Goal: Task Accomplishment & Management: Manage account settings

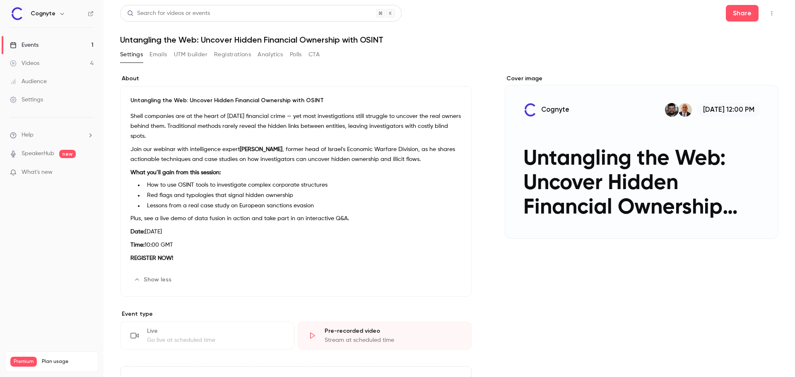
click at [603, 171] on div "Cover image" at bounding box center [642, 157] width 274 height 164
click at [0, 0] on input "Cognyte [DATE] 12:00 PM Untangling the Web: Uncover Hidden Financial Ownership …" at bounding box center [0, 0] width 0 height 0
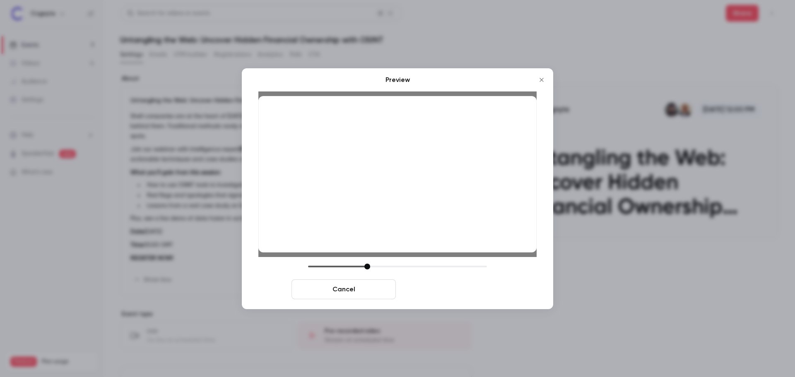
click at [467, 290] on button "Save cover" at bounding box center [451, 290] width 104 height 20
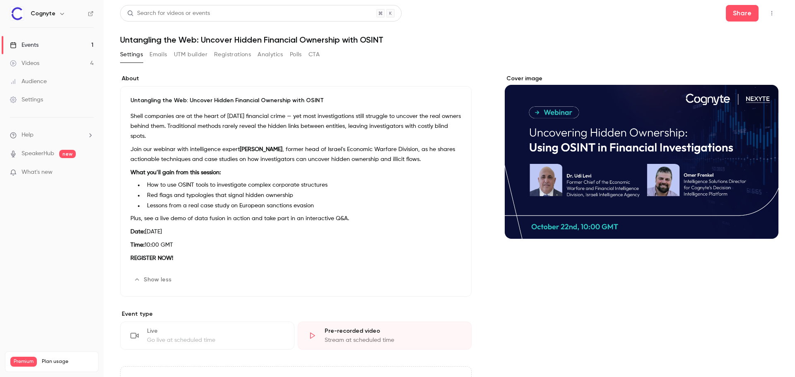
click at [160, 54] on button "Emails" at bounding box center [158, 54] width 17 height 13
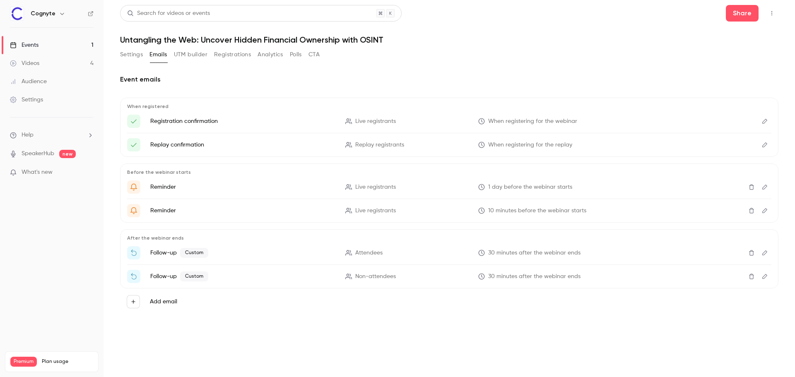
click at [139, 54] on button "Settings" at bounding box center [131, 54] width 23 height 13
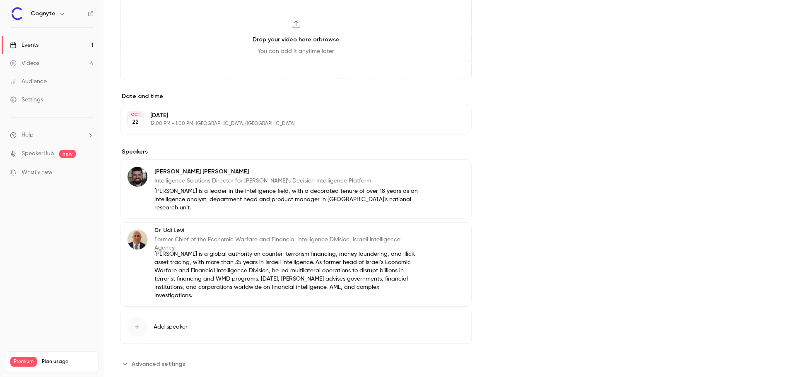
scroll to position [270, 0]
click at [158, 358] on span "Advanced settings" at bounding box center [158, 362] width 53 height 9
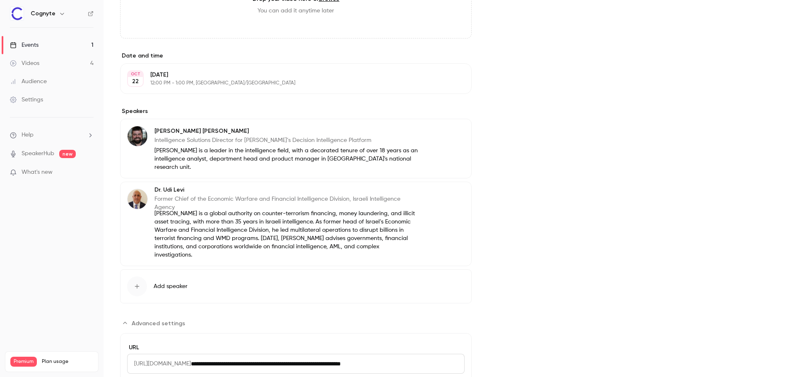
scroll to position [363, 0]
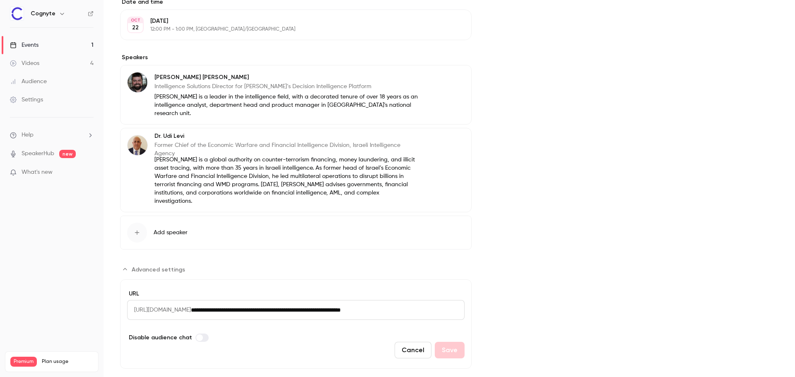
click at [417, 342] on button "Cancel" at bounding box center [413, 350] width 37 height 17
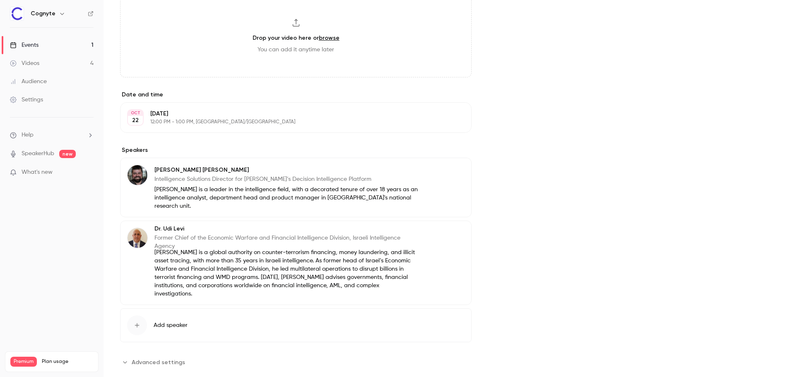
click at [173, 358] on span "Advanced settings" at bounding box center [158, 362] width 53 height 9
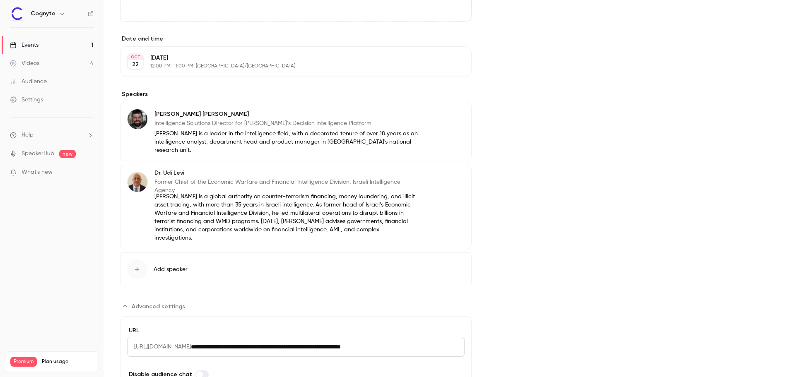
scroll to position [363, 0]
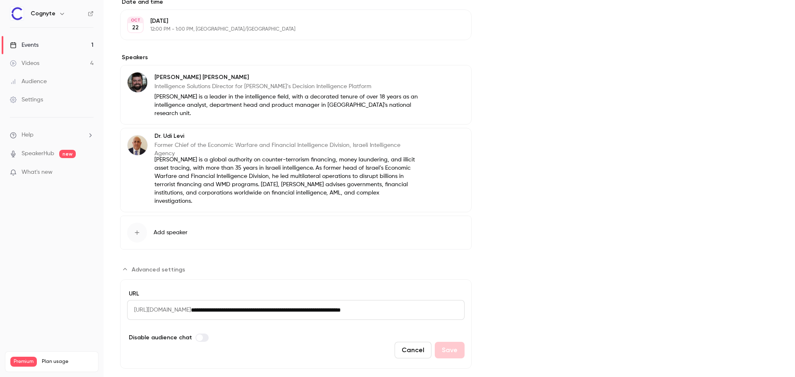
click at [406, 342] on button "Cancel" at bounding box center [413, 350] width 37 height 17
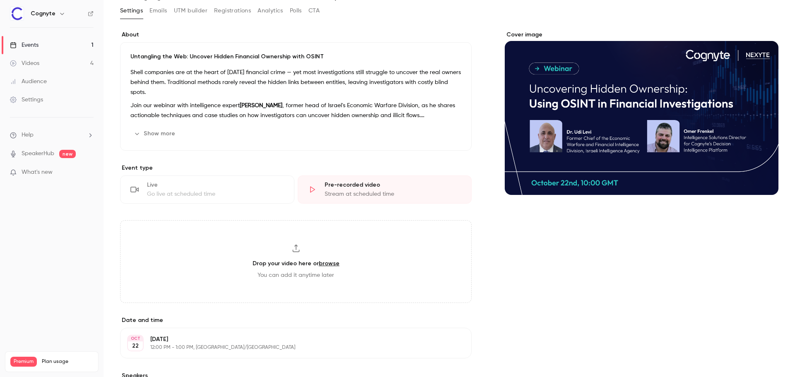
scroll to position [0, 0]
